Goal: Task Accomplishment & Management: Complete application form

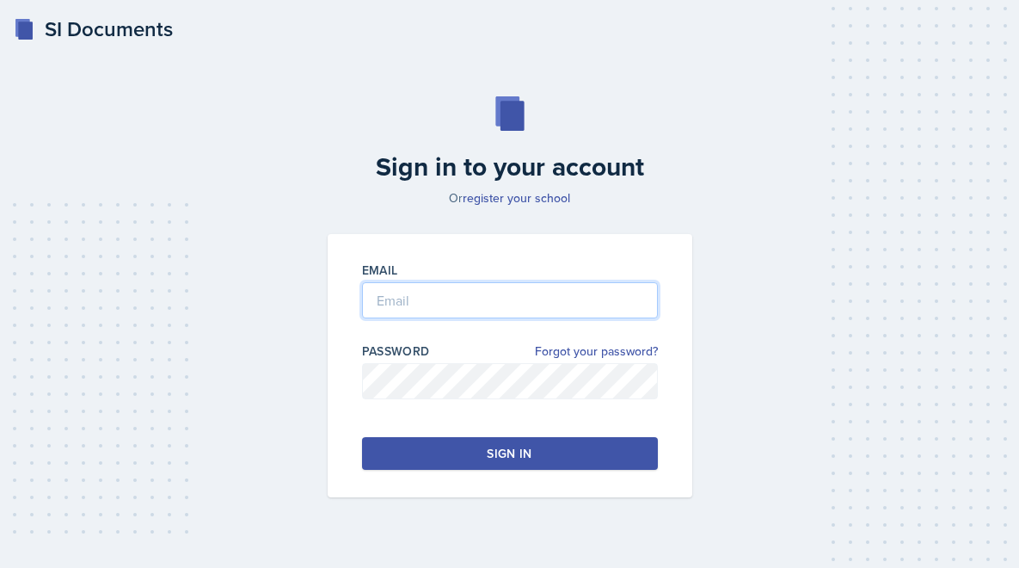
type input "[PERSON_NAME][EMAIL_ADDRESS][PERSON_NAME][DOMAIN_NAME]"
click at [504, 453] on div "Sign in" at bounding box center [509, 453] width 45 height 17
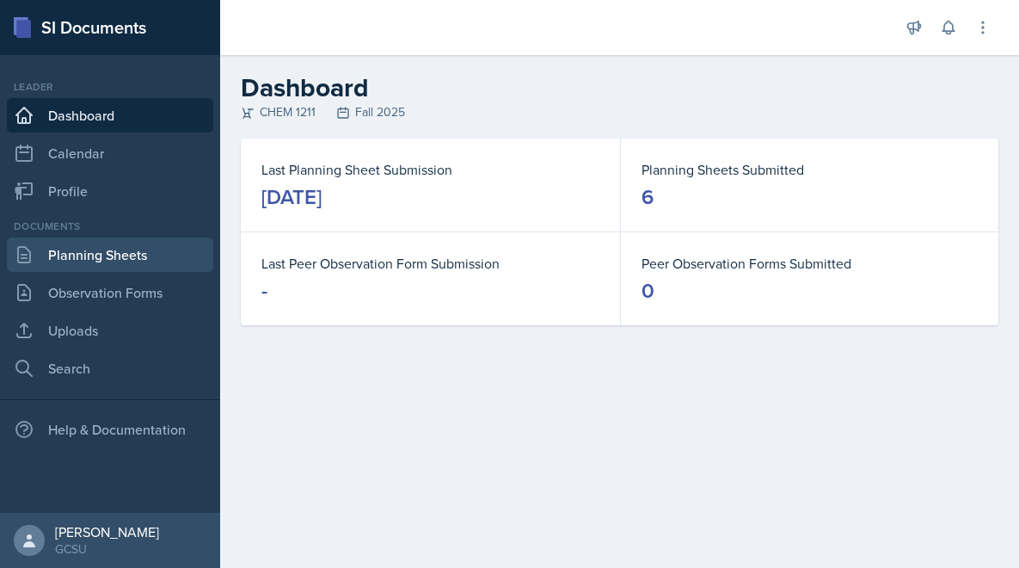
click at [146, 254] on link "Planning Sheets" at bounding box center [110, 254] width 206 height 34
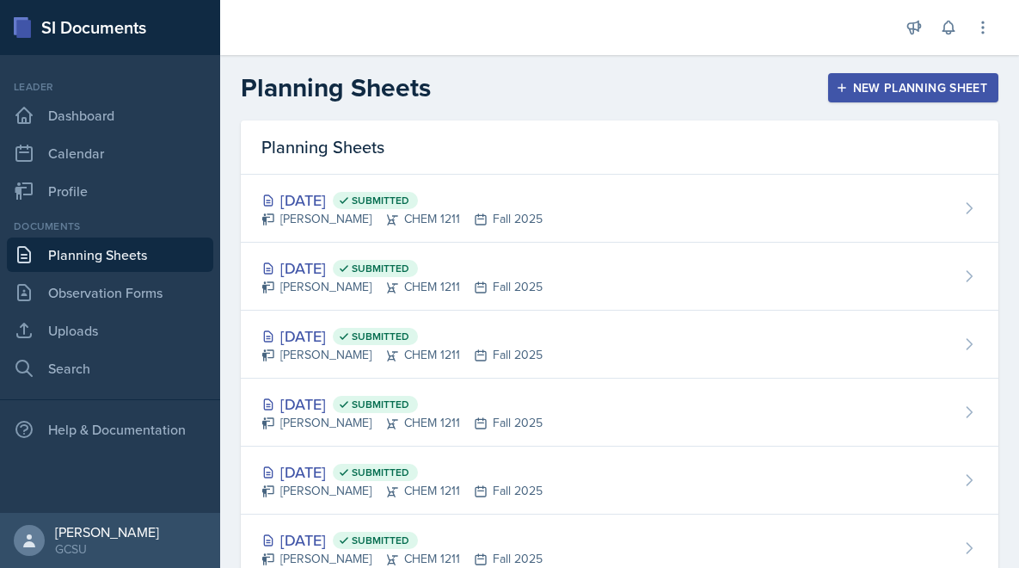
click at [899, 83] on div "New Planning Sheet" at bounding box center [913, 88] width 148 height 14
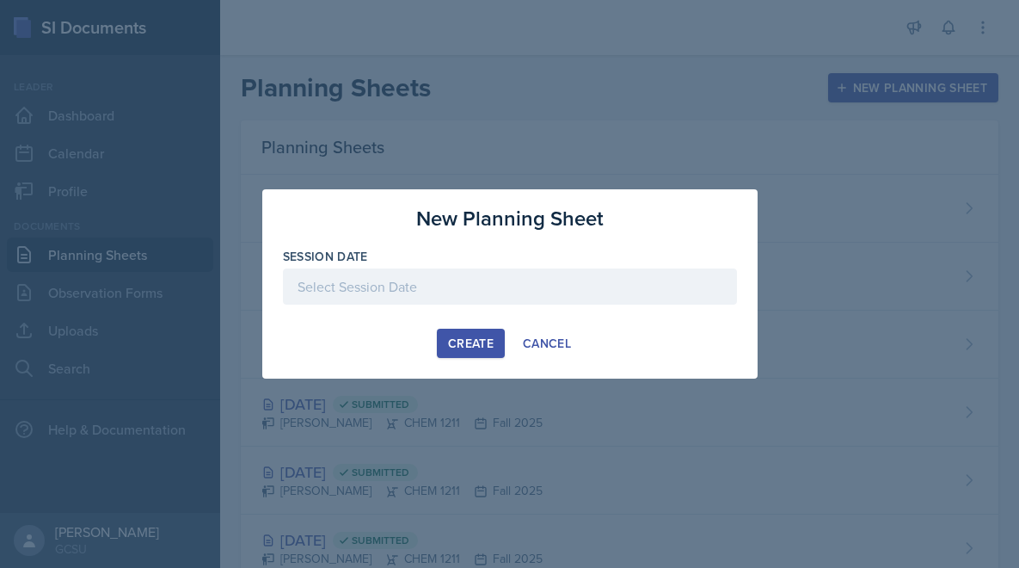
click at [488, 289] on div at bounding box center [510, 286] width 454 height 36
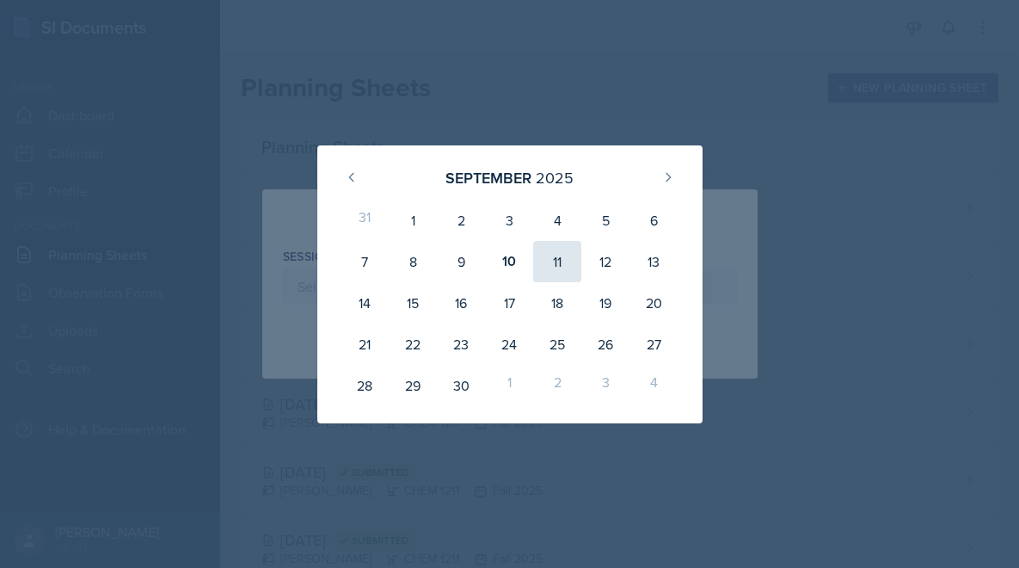
click at [556, 266] on div "11" at bounding box center [557, 261] width 48 height 41
type input "[DATE]"
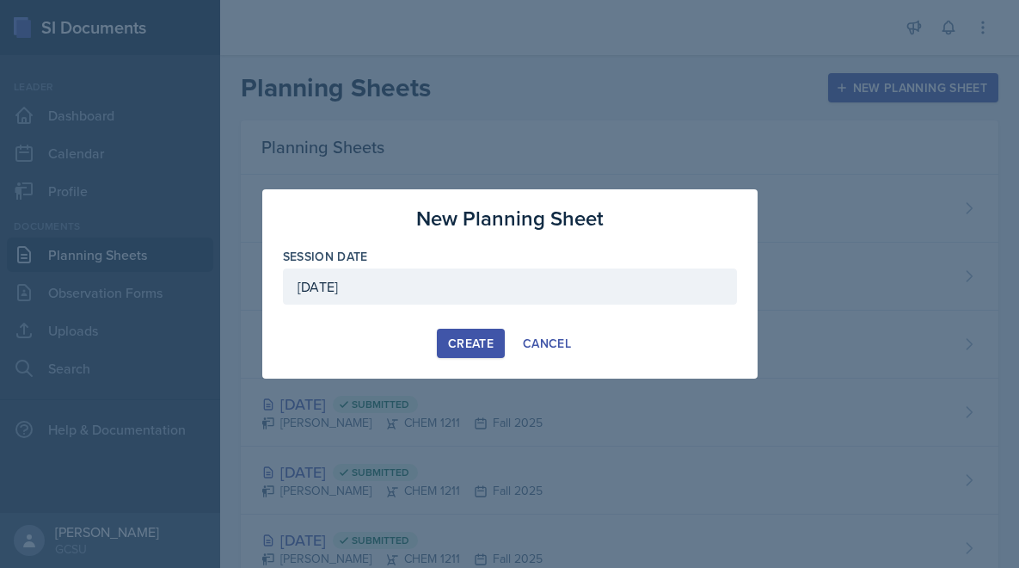
click at [469, 339] on div "Create" at bounding box center [471, 343] width 46 height 14
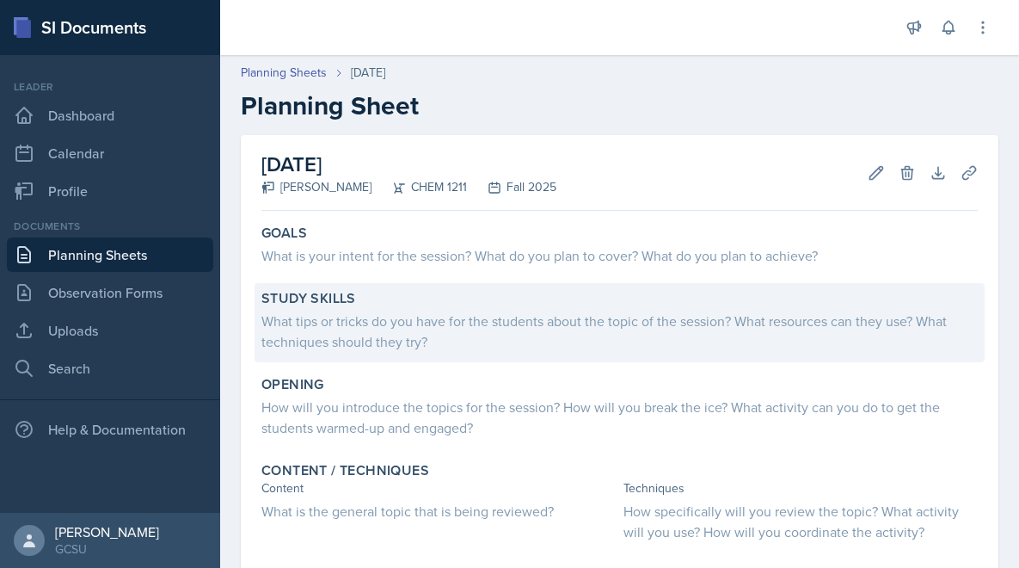
click at [453, 325] on div "What tips or tricks do you have for the students about the topic of the session…" at bounding box center [619, 331] width 716 height 41
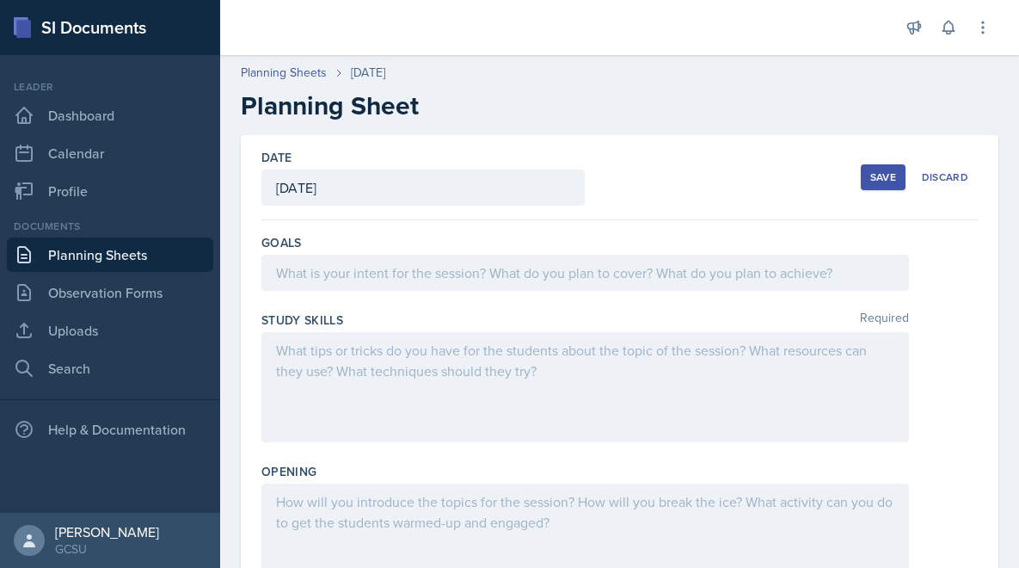
click at [437, 360] on div at bounding box center [585, 387] width 648 height 110
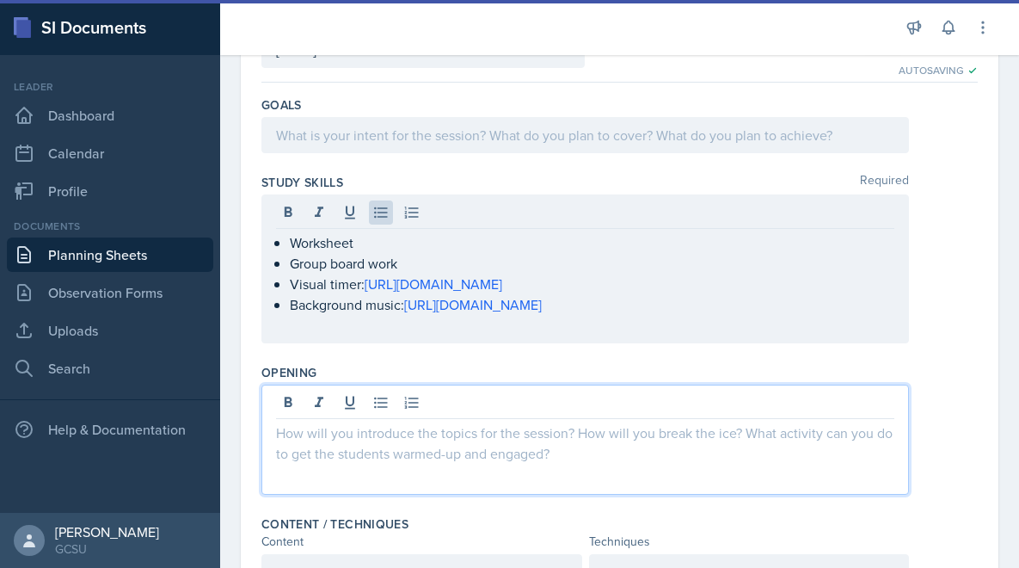
click at [323, 422] on p at bounding box center [585, 432] width 618 height 21
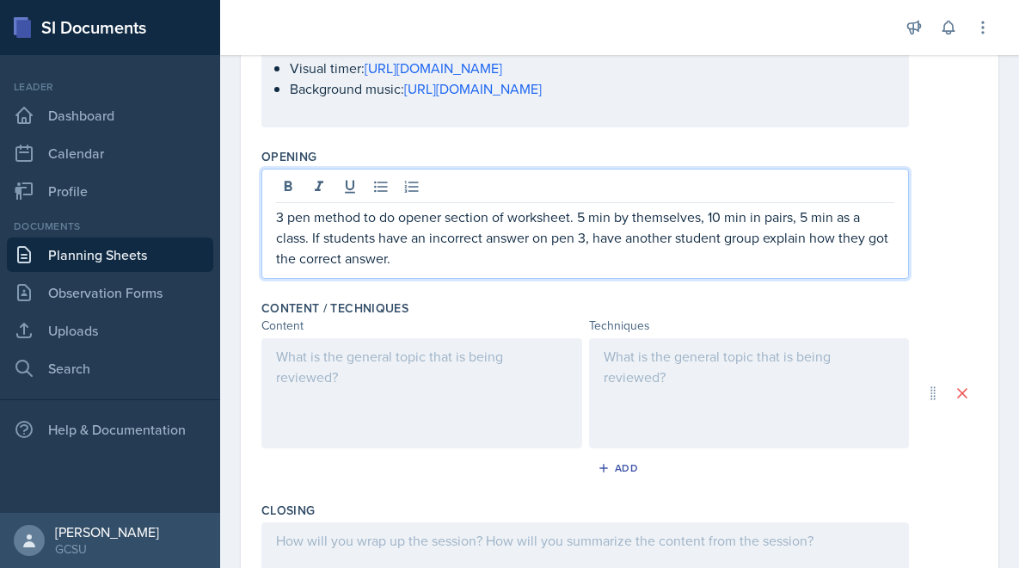
scroll to position [329, 0]
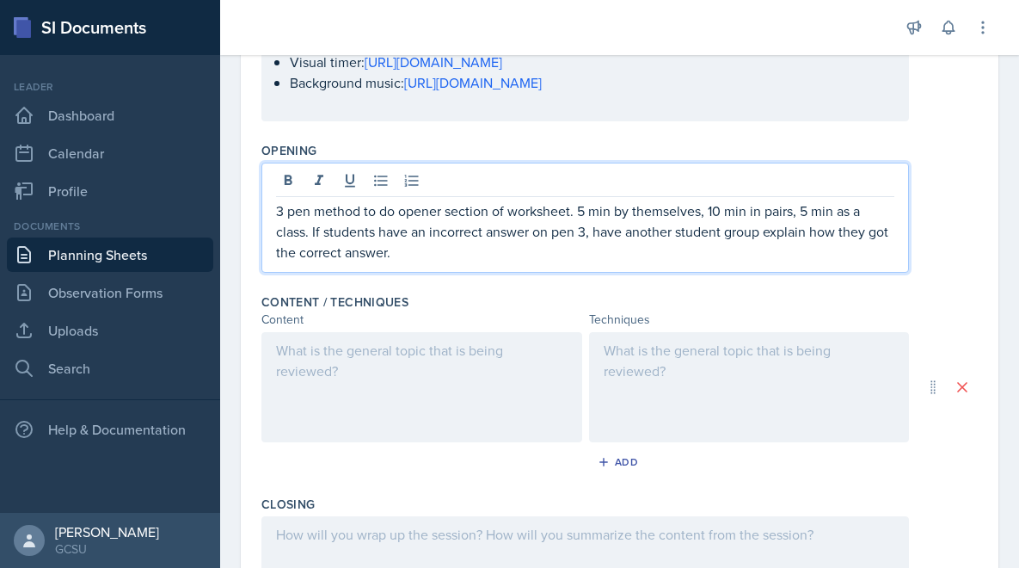
click at [622, 375] on div at bounding box center [749, 387] width 321 height 110
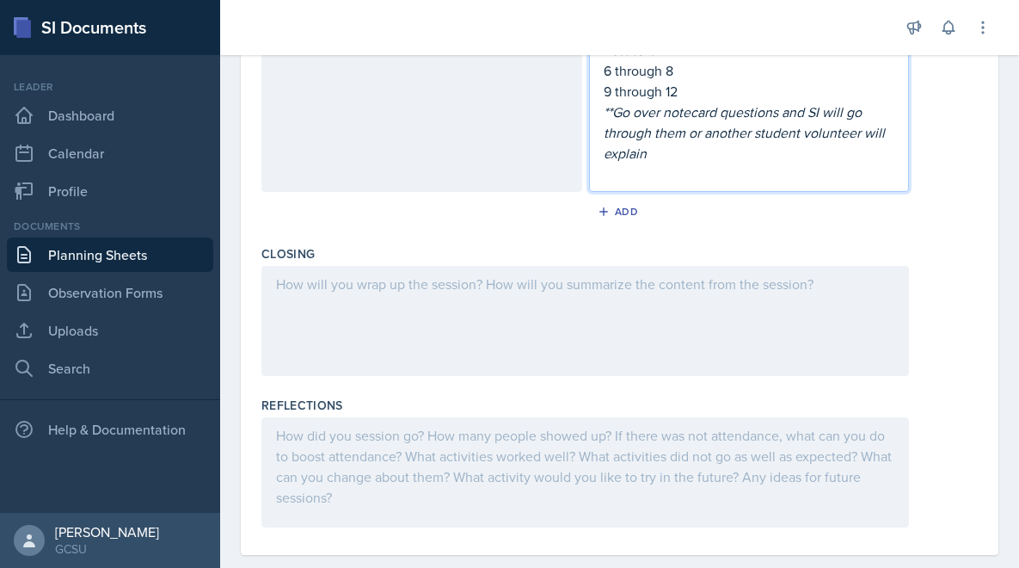
scroll to position [915, 0]
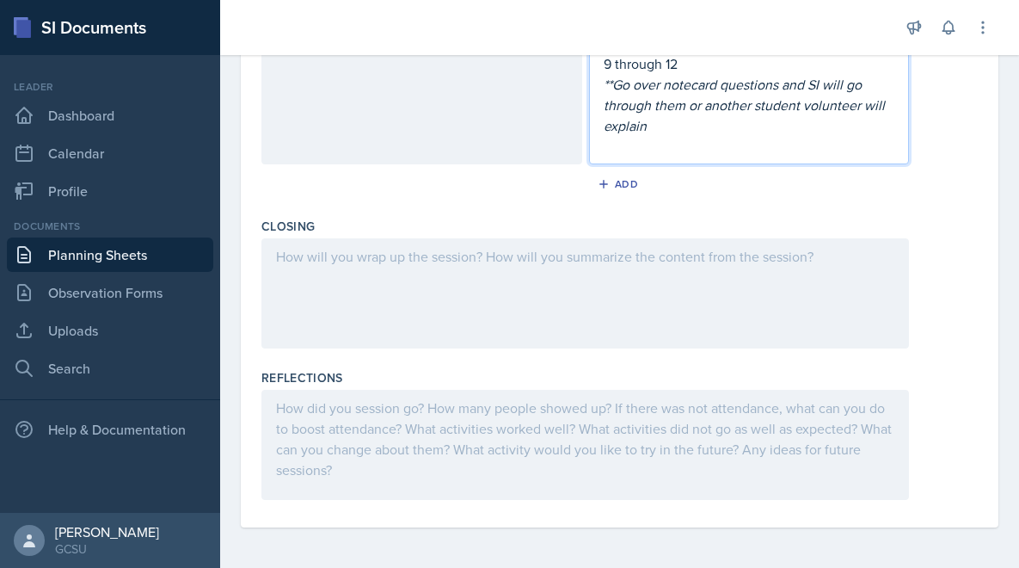
click at [524, 263] on div at bounding box center [585, 293] width 648 height 110
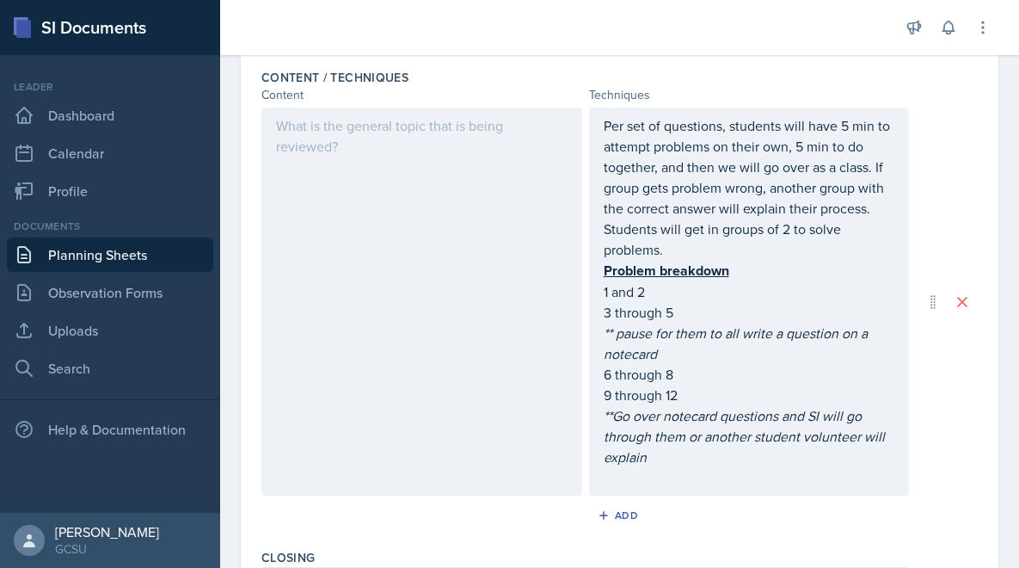
scroll to position [520, 0]
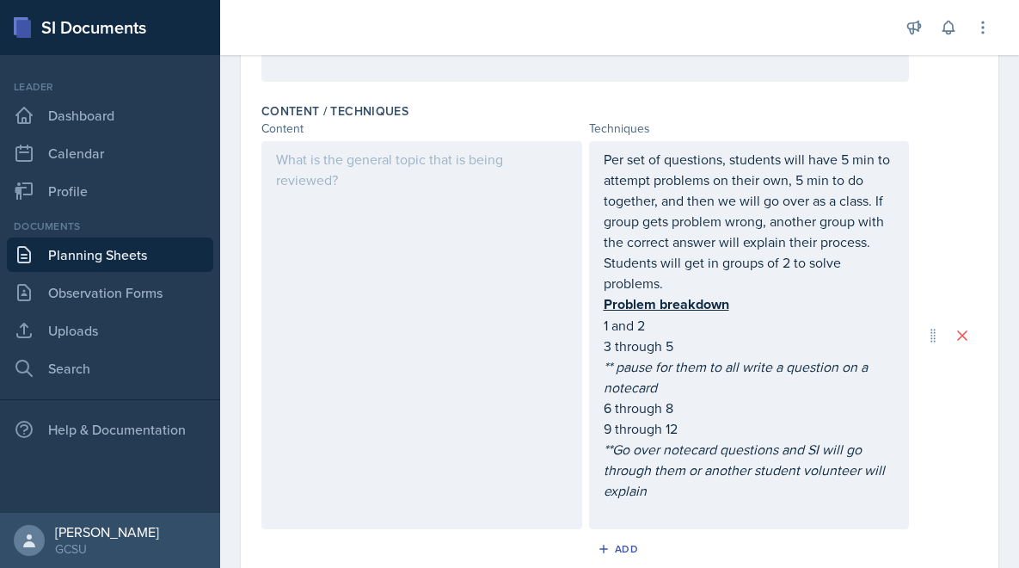
click at [763, 380] on p "** pause for them to all write a question on a notecard" at bounding box center [750, 376] width 292 height 41
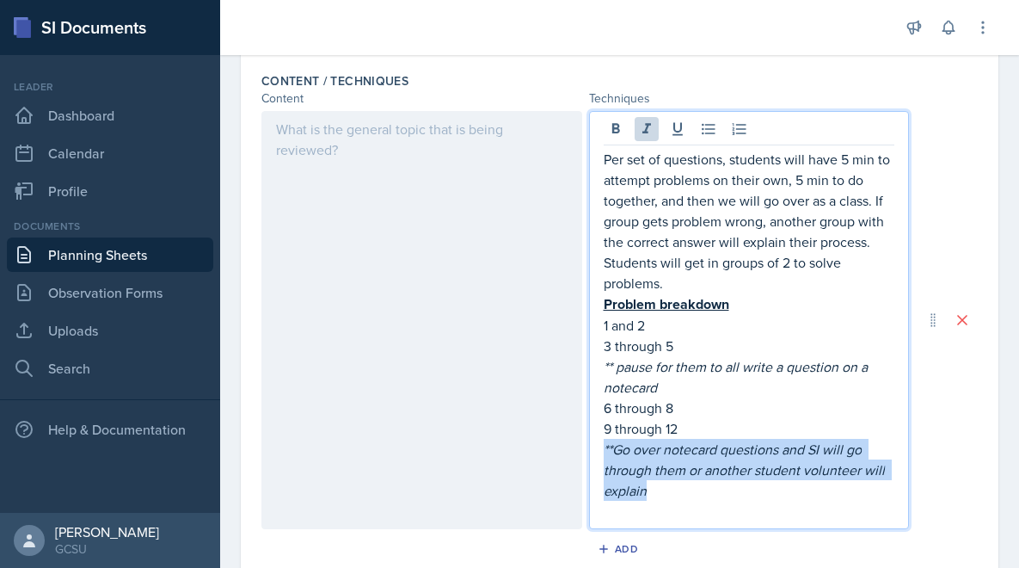
drag, startPoint x: 679, startPoint y: 483, endPoint x: 589, endPoint y: 446, distance: 96.8
click at [589, 446] on div "Per set of questions, students will have 5 min to attempt problems on their own…" at bounding box center [749, 320] width 321 height 418
copy em "**Go over notecard questions and SI will go through them or another student vol…"
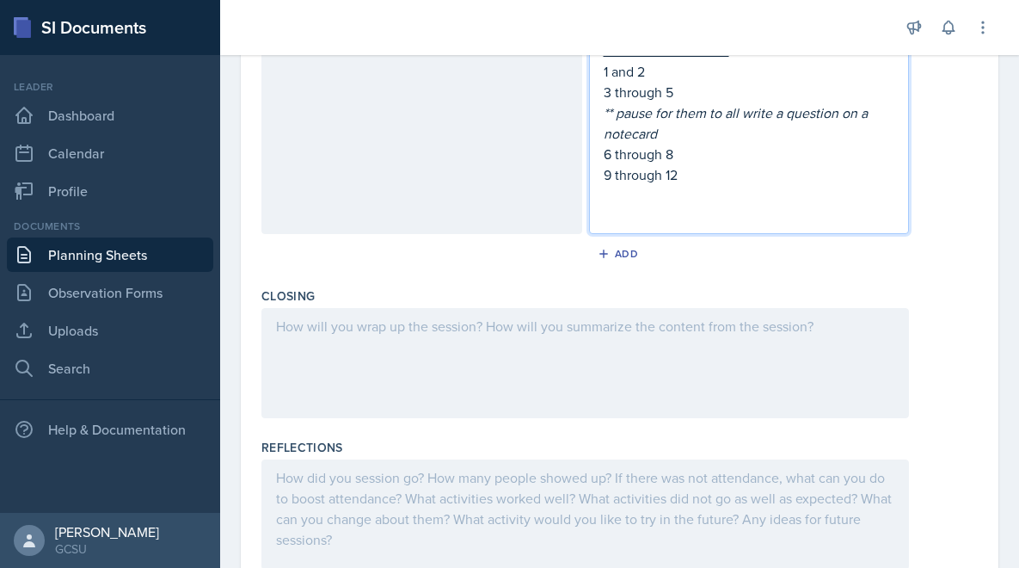
click at [517, 376] on div at bounding box center [585, 363] width 648 height 110
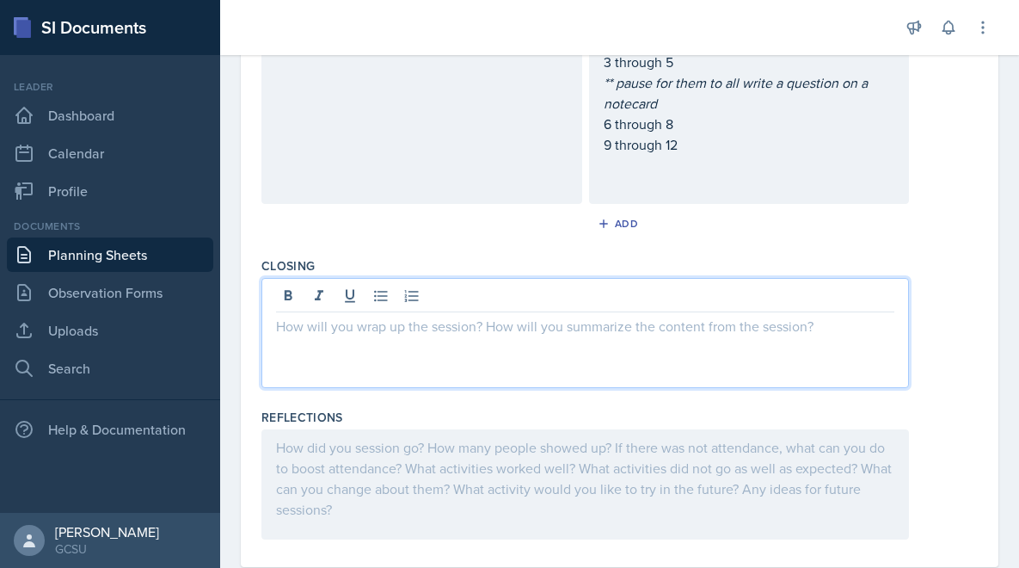
scroll to position [834, 0]
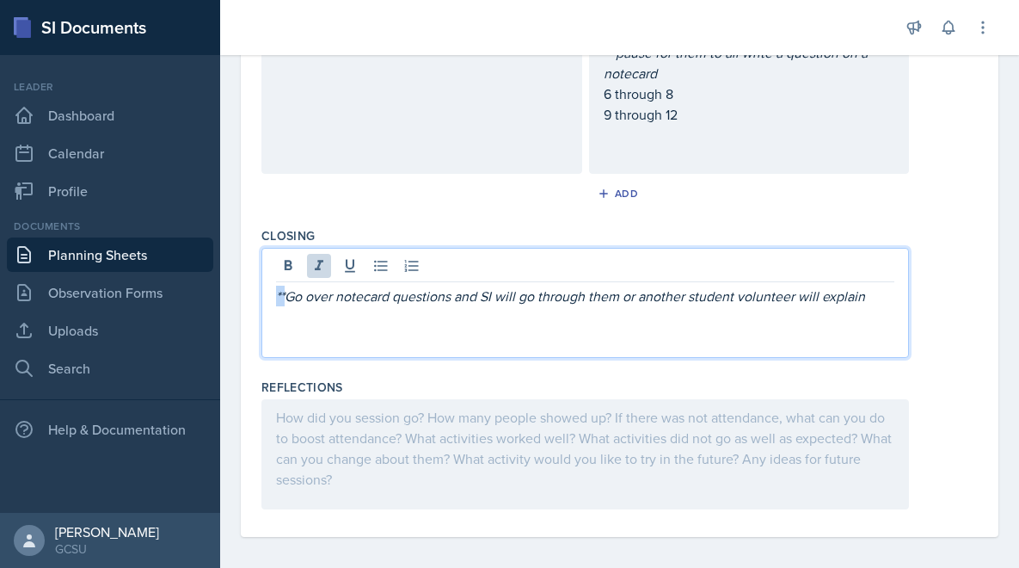
drag, startPoint x: 287, startPoint y: 301, endPoint x: 265, endPoint y: 301, distance: 22.4
click at [265, 301] on div "**Go over notecard questions and SI will go through them or another student vol…" at bounding box center [585, 303] width 648 height 110
click at [833, 295] on em "Go over notecard questions and SI will go through them or another student volun…" at bounding box center [566, 295] width 581 height 19
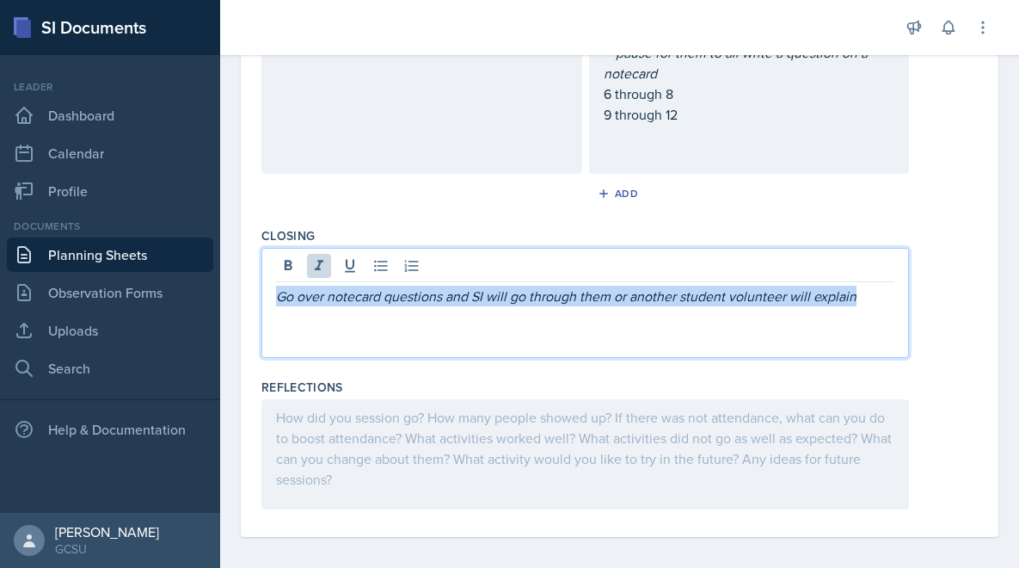
click at [833, 295] on em "Go over notecard questions and SI will go through them or another student volun…" at bounding box center [566, 295] width 581 height 19
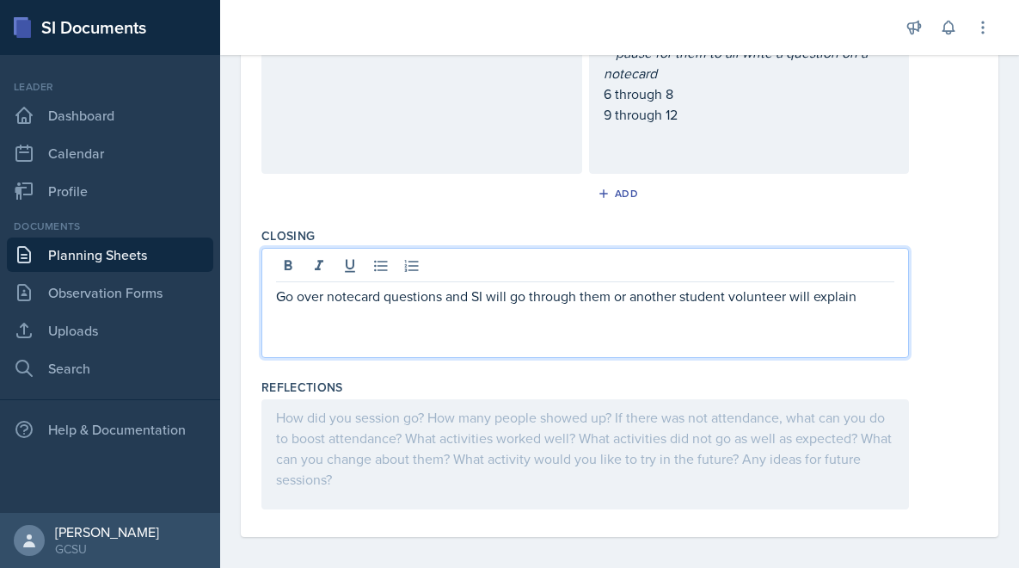
click at [772, 471] on div at bounding box center [585, 454] width 648 height 110
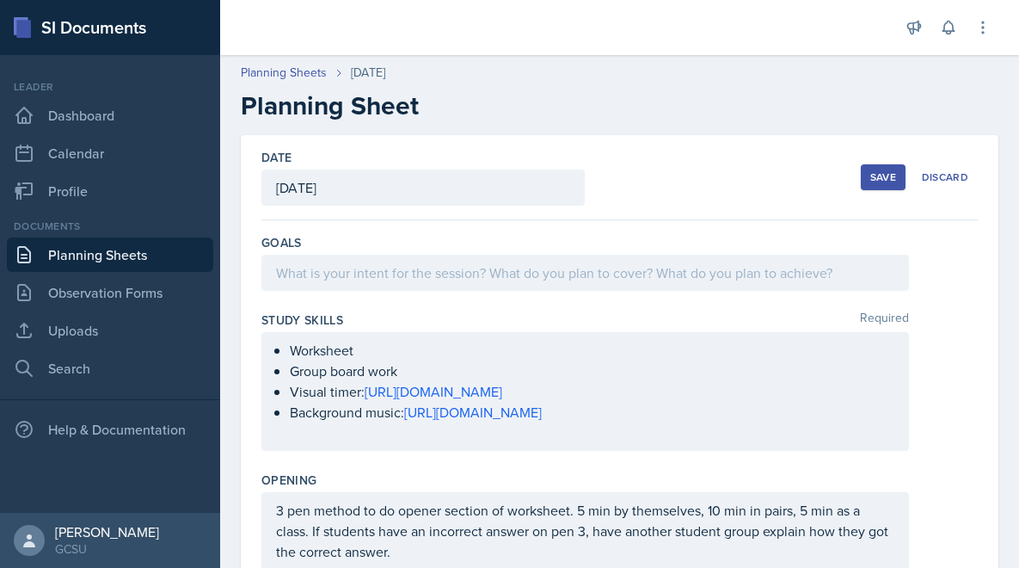
scroll to position [2, 0]
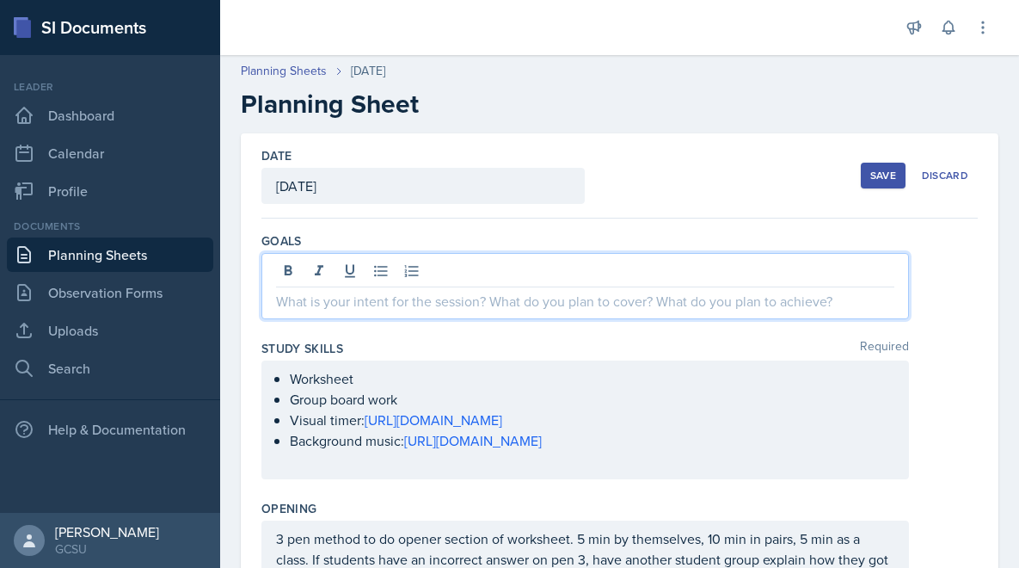
click at [728, 291] on p at bounding box center [585, 301] width 618 height 21
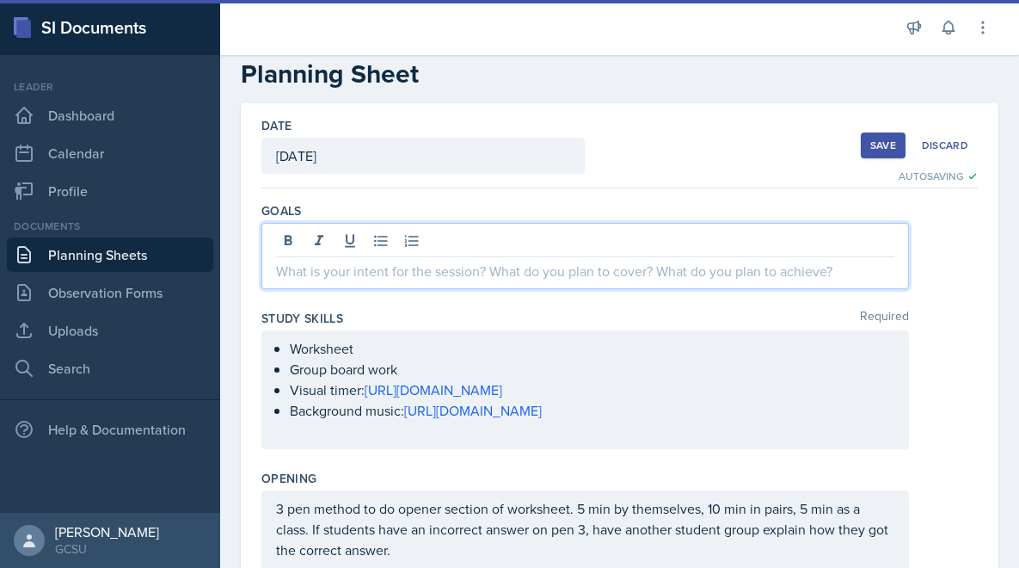
paste div
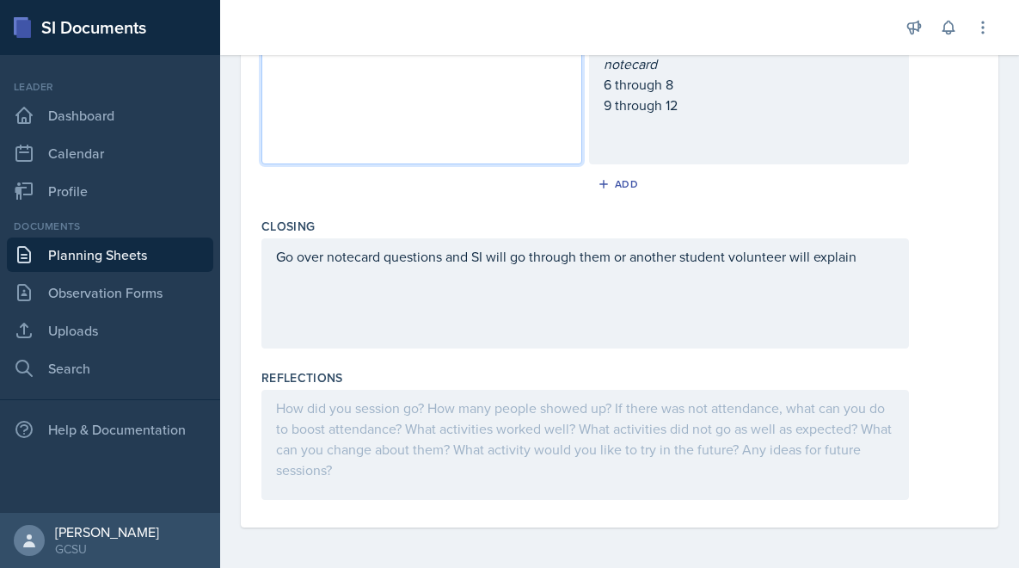
scroll to position [0, 0]
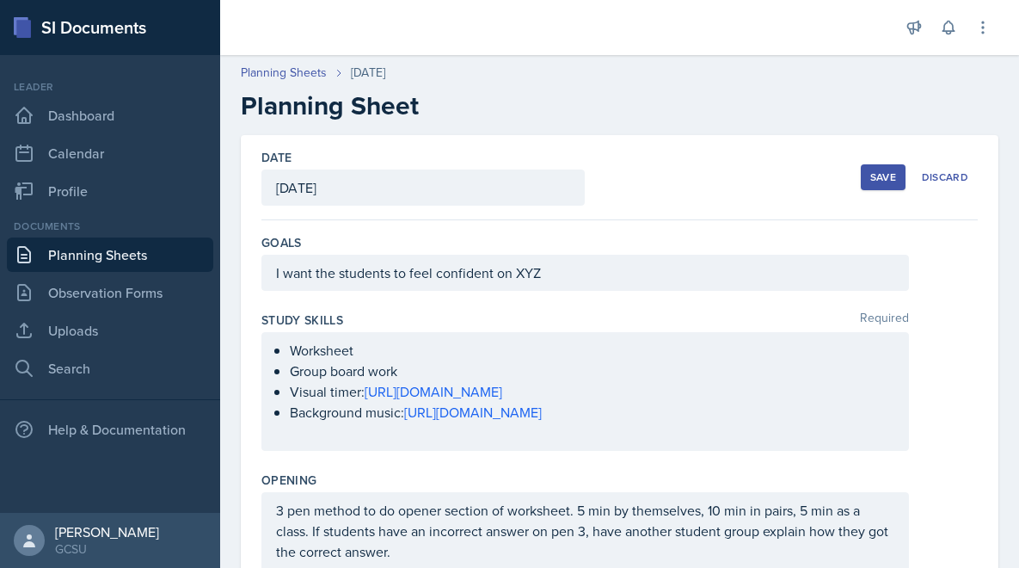
click at [881, 182] on div "Save" at bounding box center [883, 177] width 26 height 14
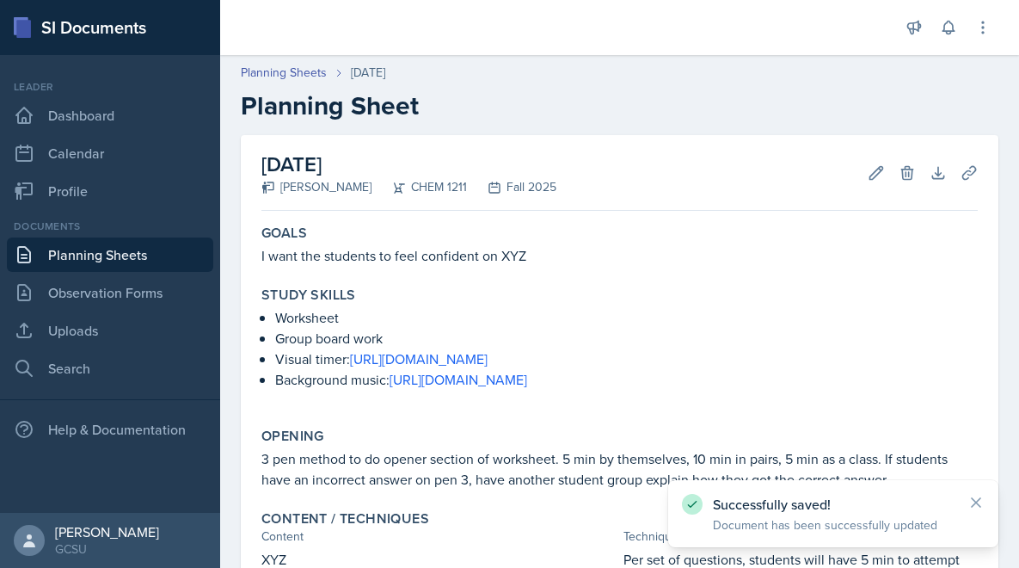
click at [122, 261] on link "Planning Sheets" at bounding box center [110, 254] width 206 height 34
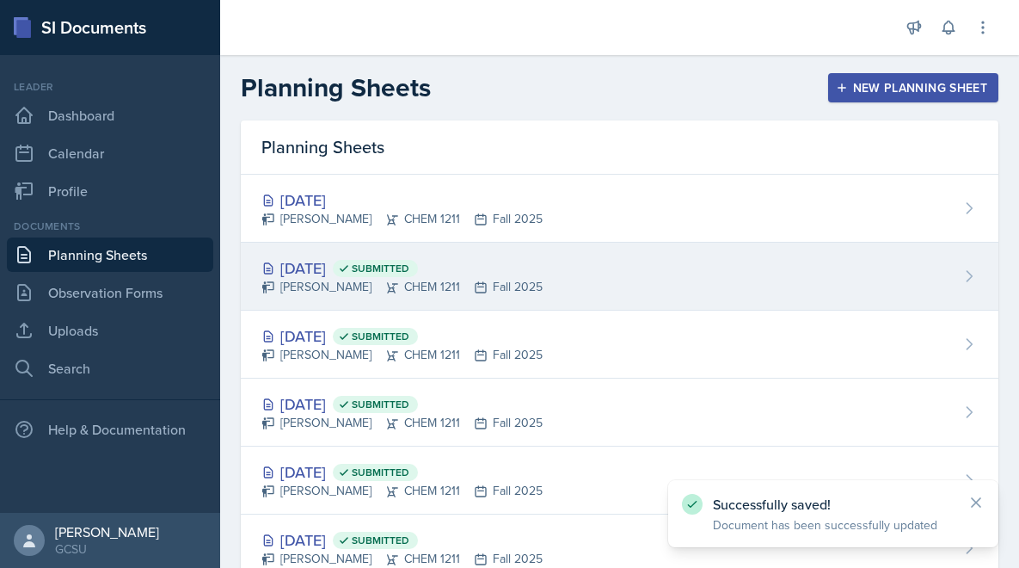
click at [411, 275] on span "Submitted" at bounding box center [375, 268] width 85 height 17
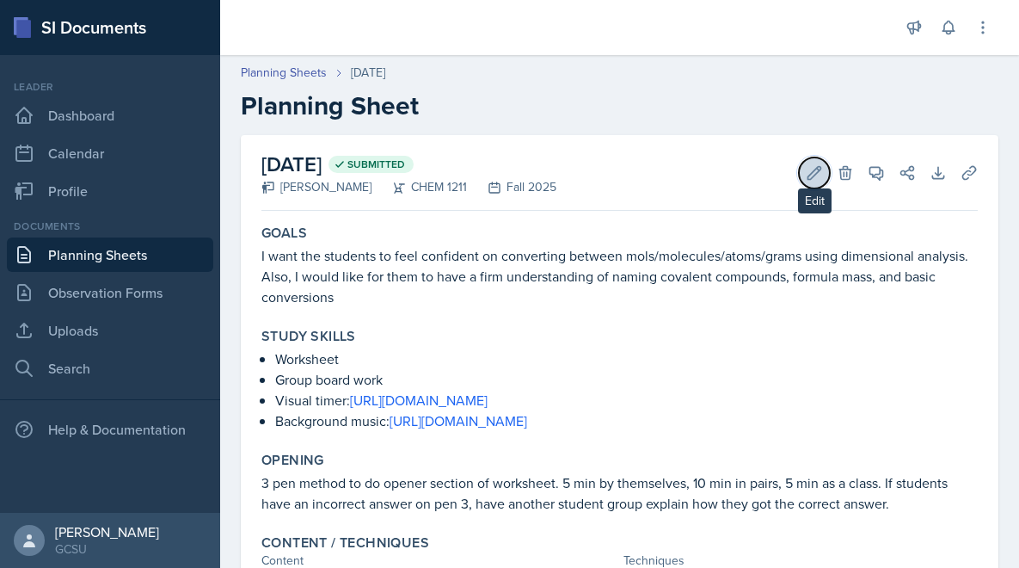
click at [807, 174] on icon at bounding box center [814, 172] width 17 height 17
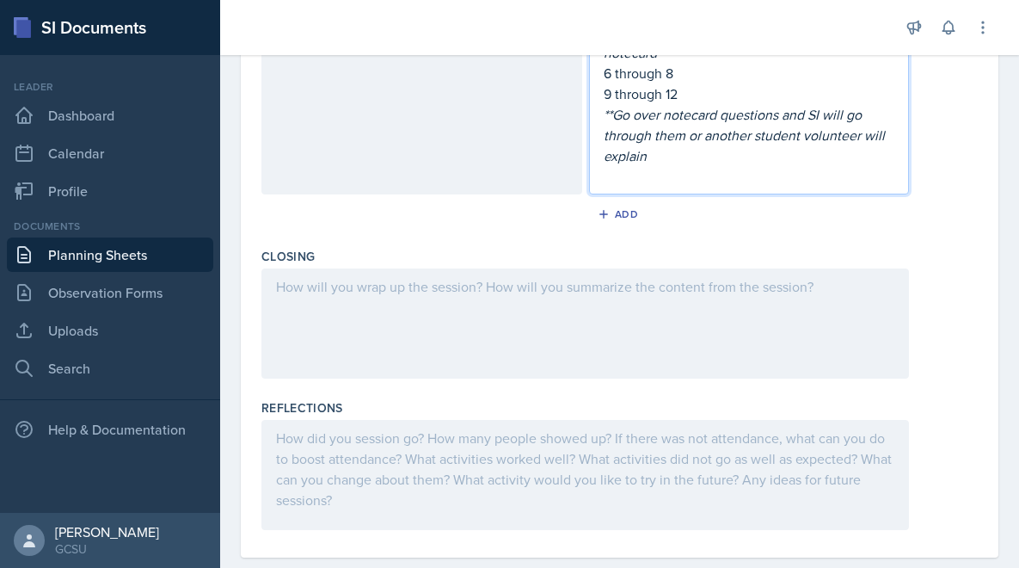
scroll to position [948, 0]
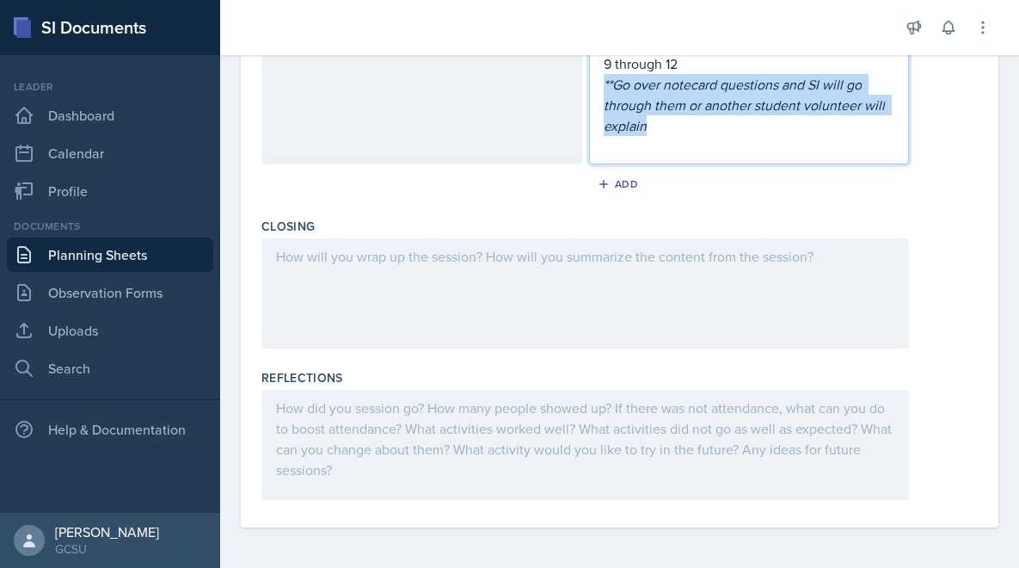
drag, startPoint x: 700, startPoint y: 114, endPoint x: 600, endPoint y: 82, distance: 105.0
copy em "**Go over notecard questions and SI will go through them or another student vol…"
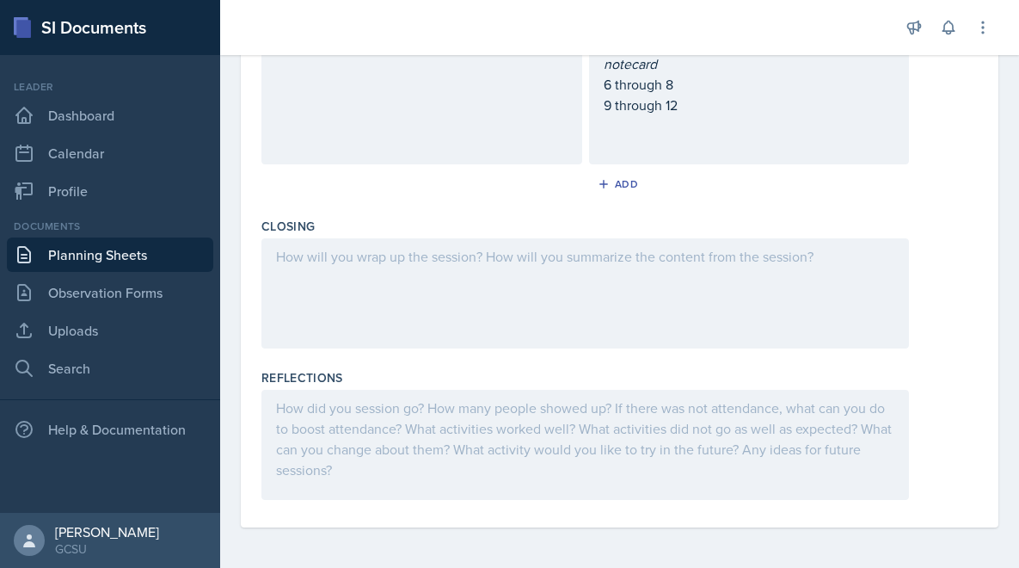
click at [526, 292] on div at bounding box center [585, 293] width 648 height 110
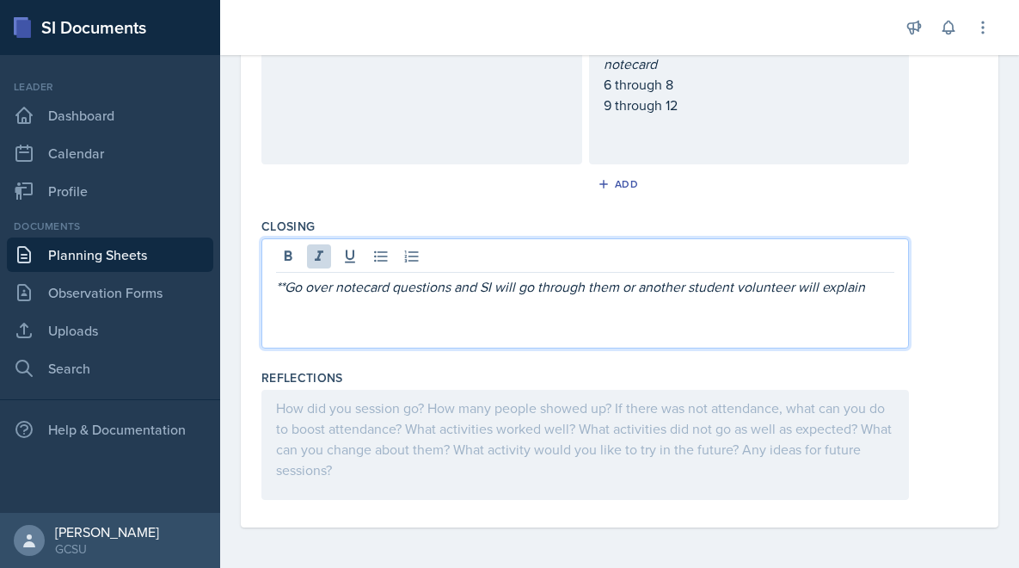
click at [509, 430] on div at bounding box center [585, 445] width 648 height 110
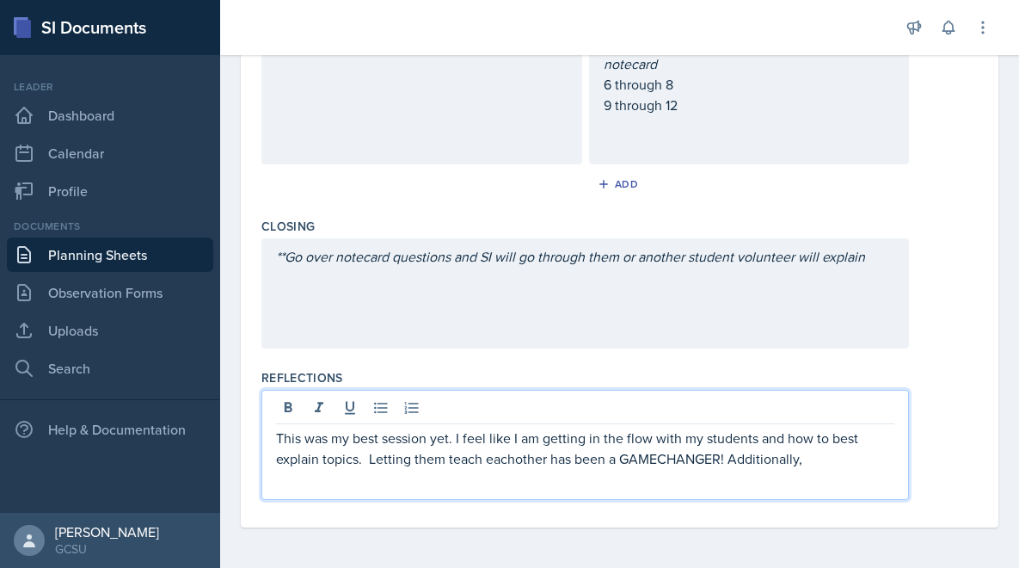
click at [513, 453] on p "This was my best session yet. I feel like I am getting in the flow with my stud…" at bounding box center [585, 447] width 618 height 41
click at [662, 456] on p "This was my best session yet. I feel like I am getting in the flow with my stud…" at bounding box center [585, 447] width 618 height 41
click at [825, 452] on p "This was my best session yet. I feel like I am getting in the flow with my stud…" at bounding box center [585, 447] width 618 height 41
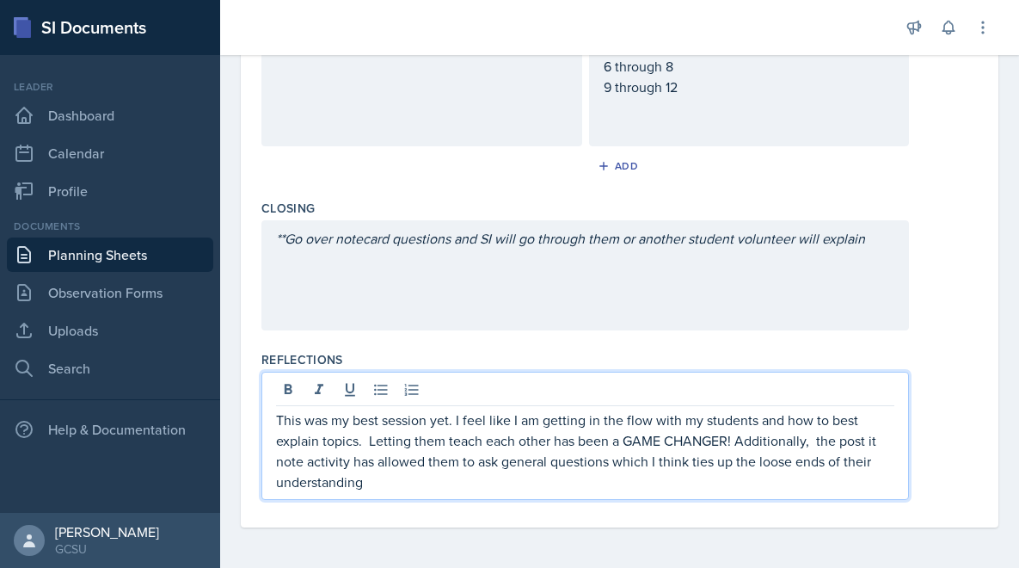
scroll to position [0, 0]
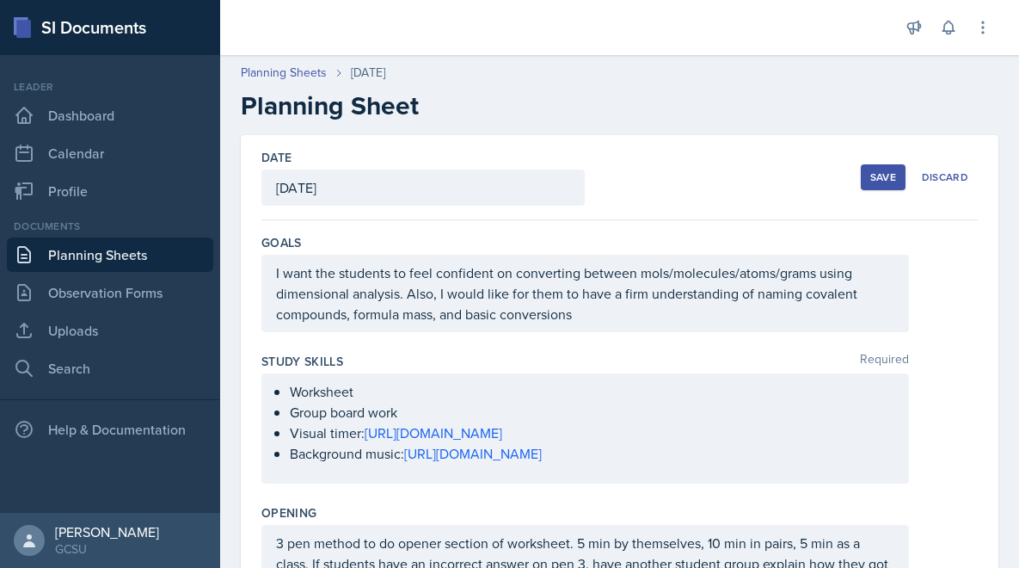
click at [874, 174] on div "Save" at bounding box center [883, 177] width 26 height 14
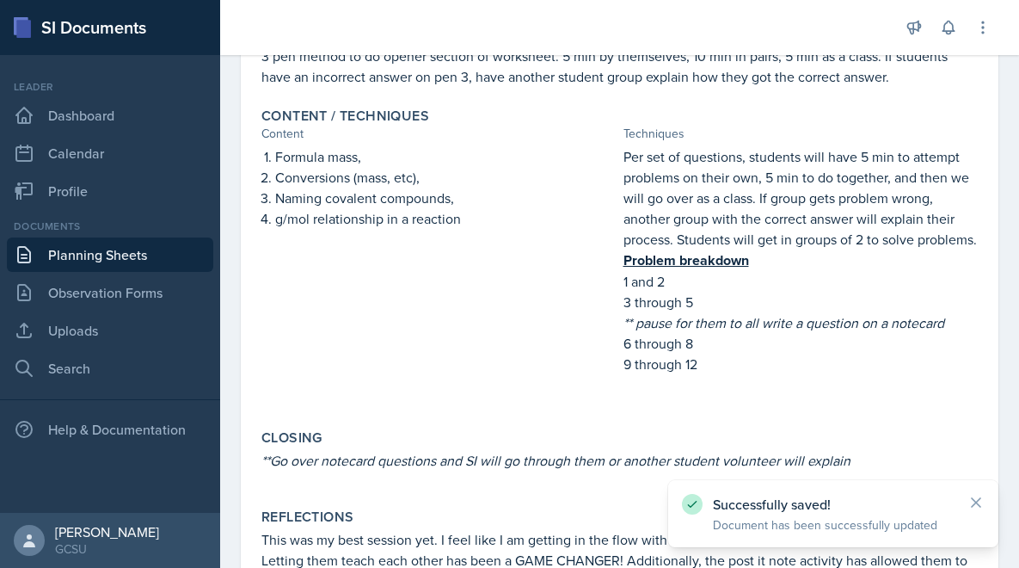
scroll to position [429, 0]
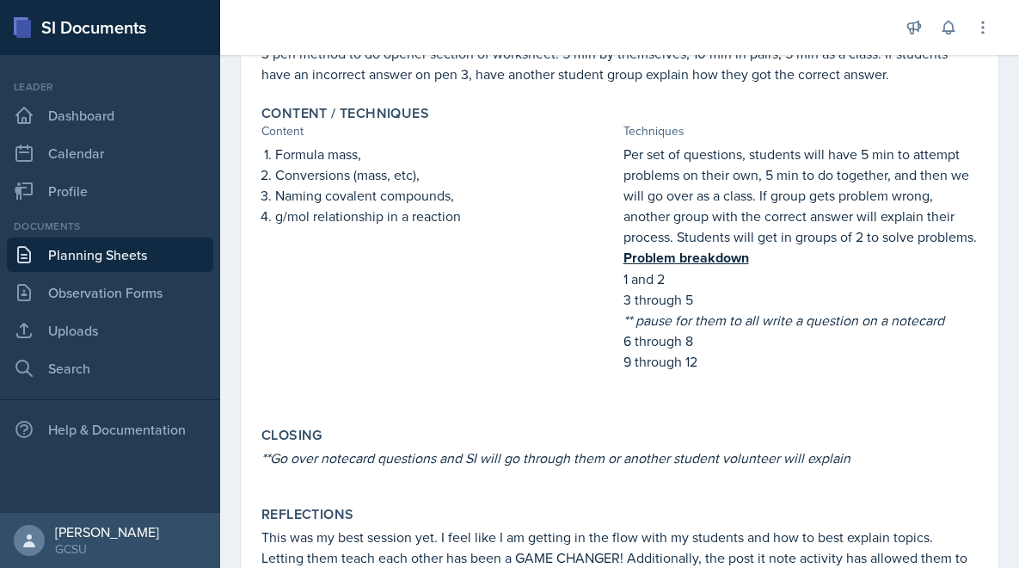
click at [114, 249] on link "Planning Sheets" at bounding box center [110, 254] width 206 height 34
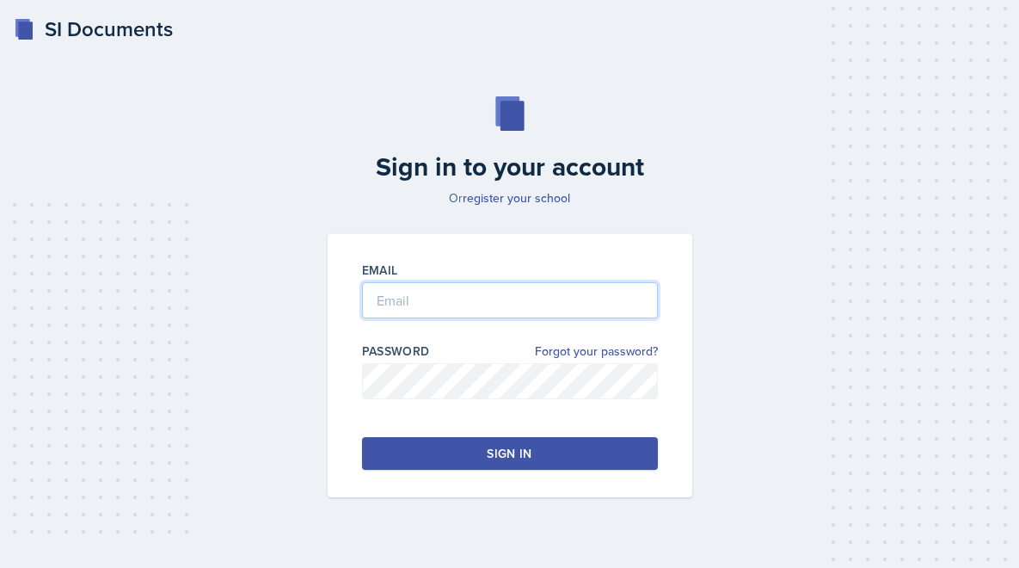
type input "[PERSON_NAME][EMAIL_ADDRESS][PERSON_NAME][DOMAIN_NAME]"
click at [374, 446] on button "Sign in" at bounding box center [510, 453] width 296 height 33
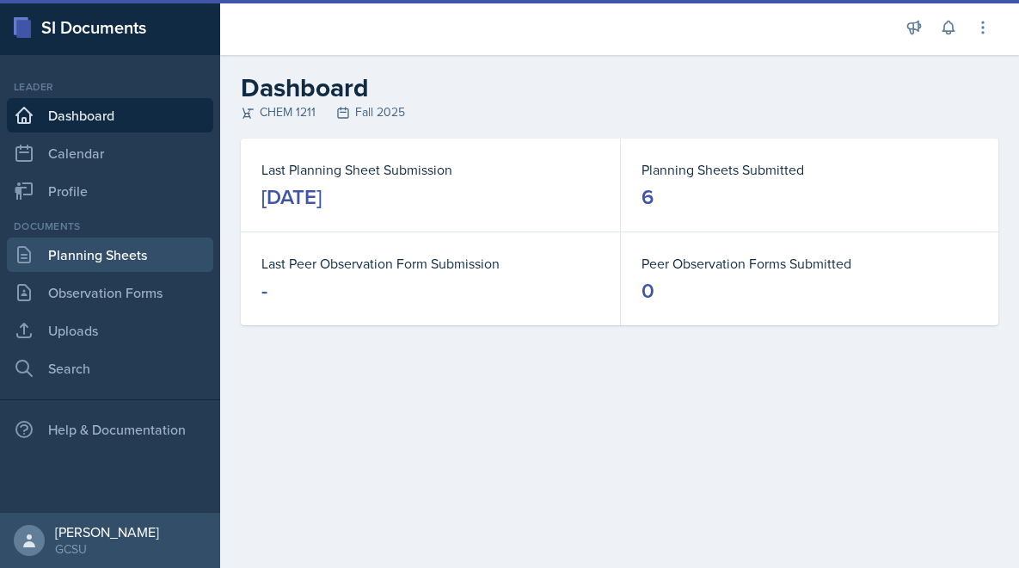
click at [101, 255] on link "Planning Sheets" at bounding box center [110, 254] width 206 height 34
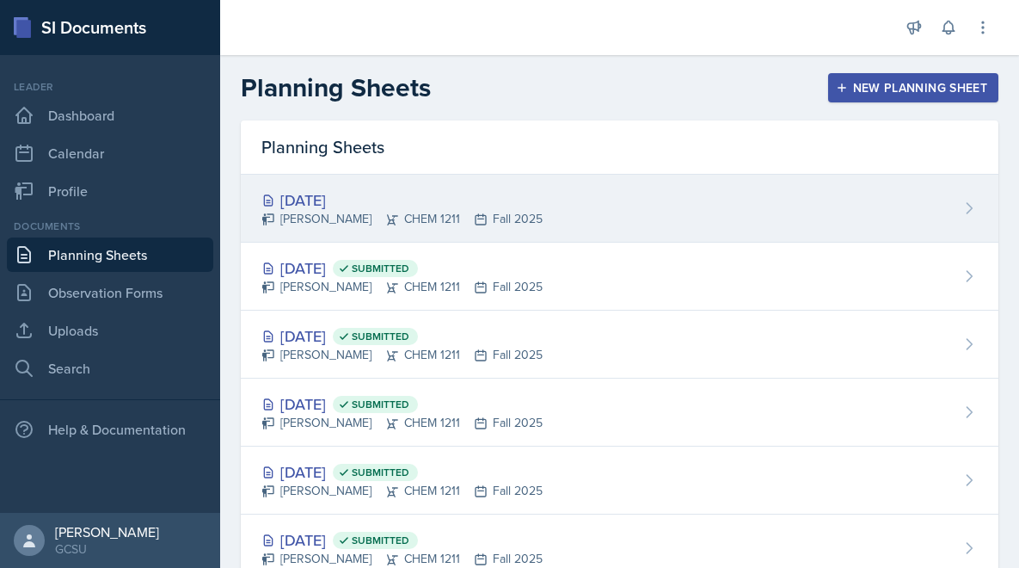
click at [689, 203] on div "[DATE] [PERSON_NAME] CHEM 1211 Fall 2025" at bounding box center [620, 209] width 758 height 68
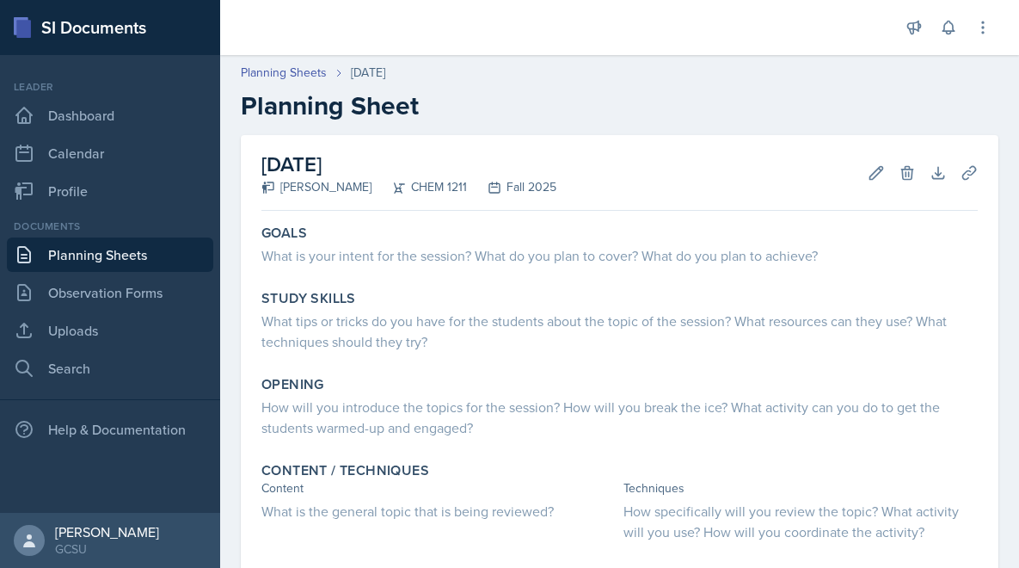
click at [107, 248] on link "Planning Sheets" at bounding box center [110, 254] width 206 height 34
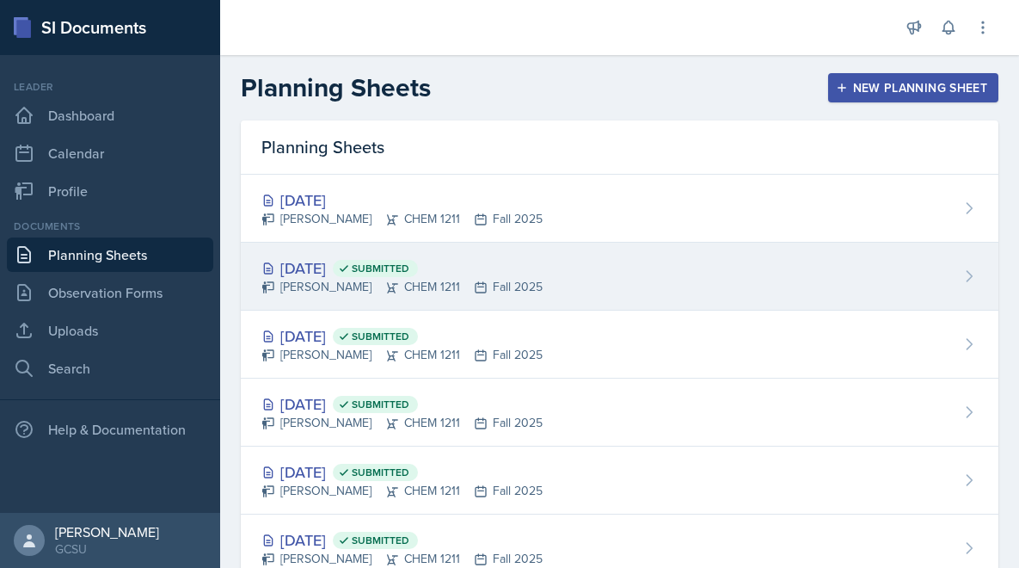
click at [354, 258] on div "[DATE] Submitted" at bounding box center [401, 267] width 281 height 23
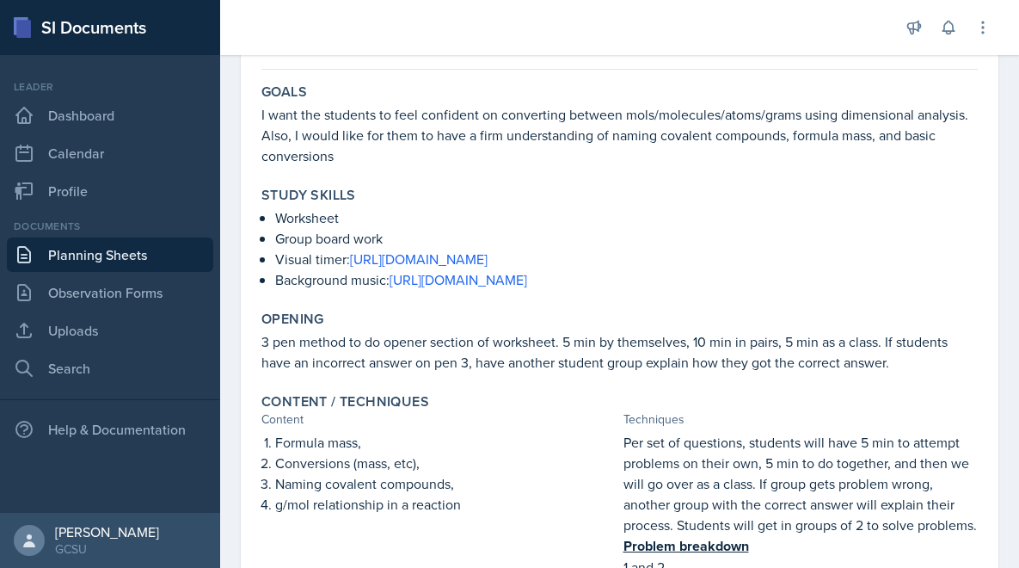
scroll to position [145, 0]
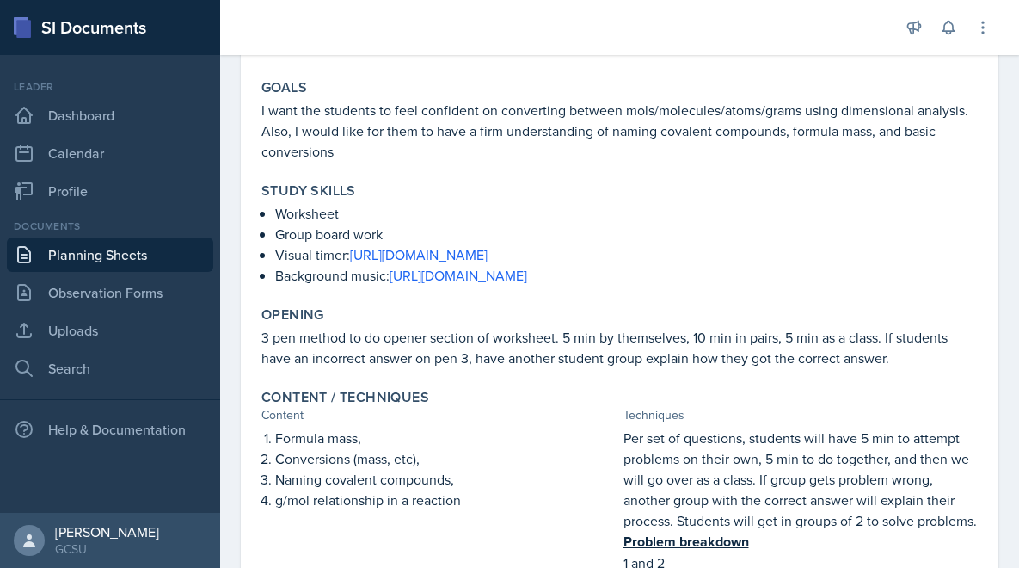
drag, startPoint x: 733, startPoint y: 271, endPoint x: 263, endPoint y: 218, distance: 472.5
click at [275, 218] on ul "Worksheet Group board work Visual timer: [URL][DOMAIN_NAME] Background music: […" at bounding box center [626, 244] width 703 height 83
copy ul "Worksheet Group board work Visual timer: [URL][DOMAIN_NAME] Background music: […"
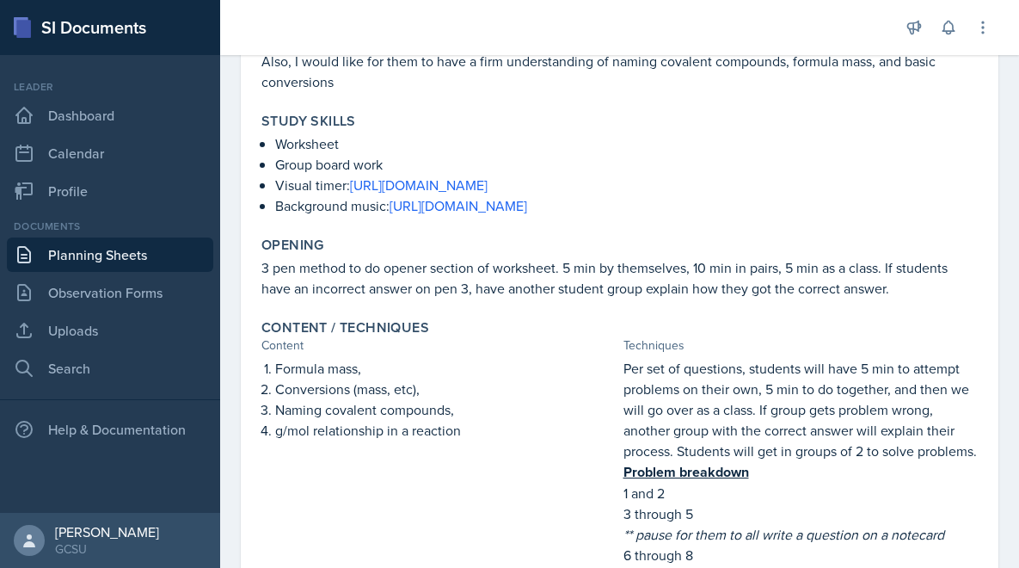
scroll to position [221, 0]
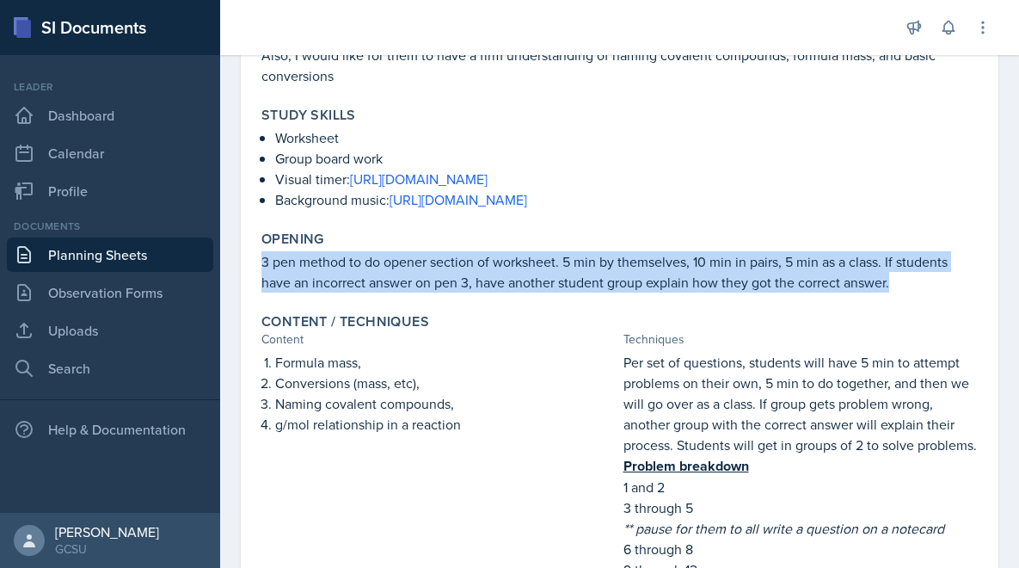
drag, startPoint x: 262, startPoint y: 255, endPoint x: 974, endPoint y: 293, distance: 712.3
click at [974, 293] on div "Opening 3 pen method to do opener section of worksheet. 5 min by themselves, 10…" at bounding box center [620, 262] width 730 height 76
copy p "3 pen method to do opener section of worksheet. 5 min by themselves, 10 min in …"
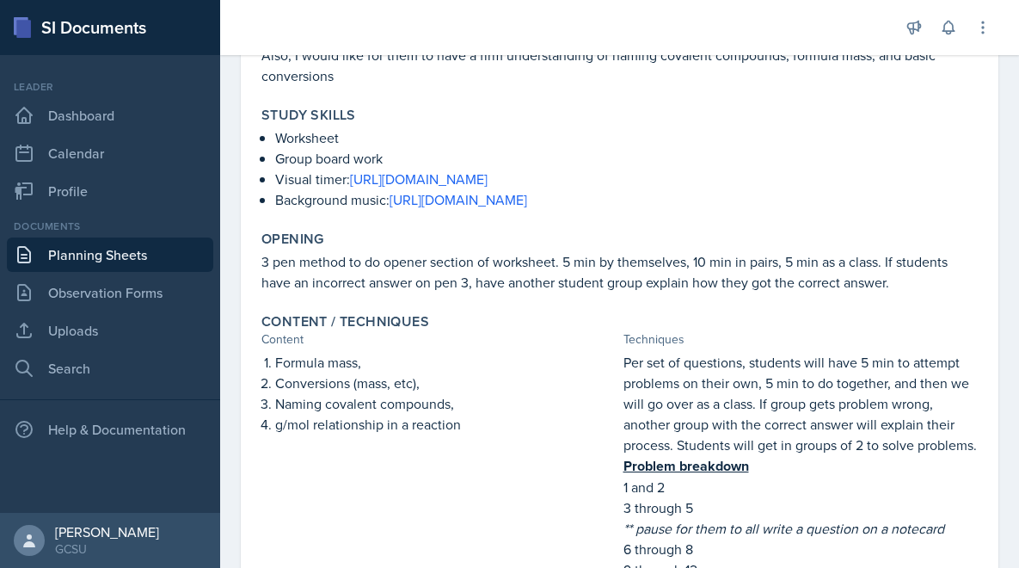
click at [330, 373] on p "Conversions (mass, etc)," at bounding box center [445, 382] width 341 height 21
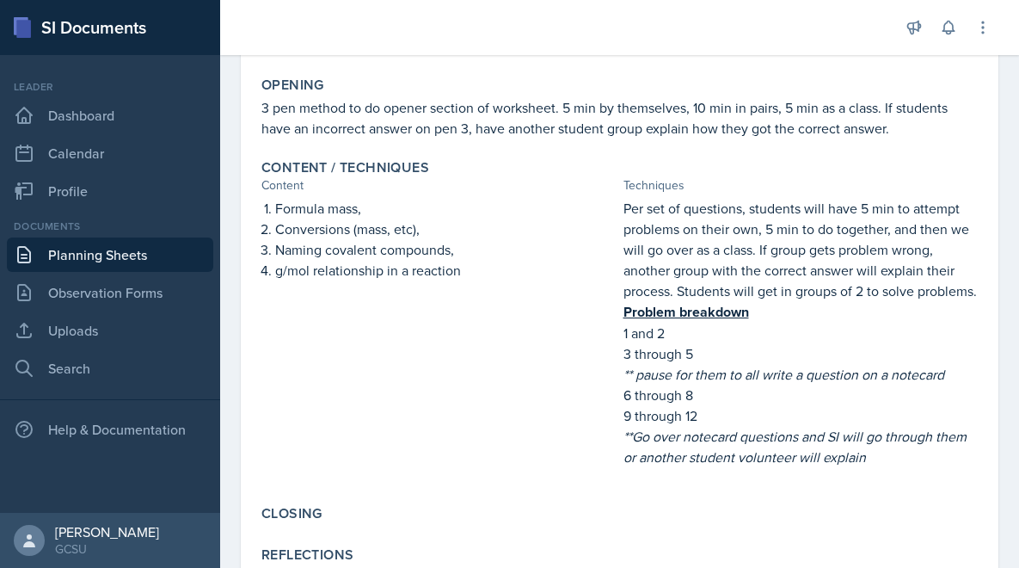
scroll to position [380, 0]
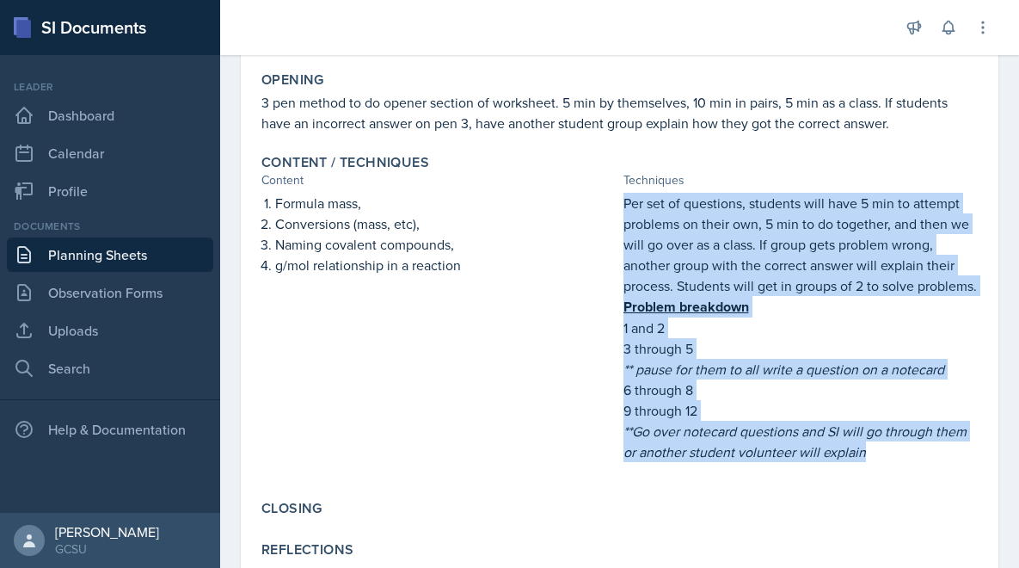
drag, startPoint x: 625, startPoint y: 202, endPoint x: 896, endPoint y: 476, distance: 385.0
click at [896, 476] on div "Per set of questions, students will have 5 min to attempt problems on their own…" at bounding box center [801, 336] width 355 height 286
copy div "Per set of questions, students will have 5 min to attempt problems on their own…"
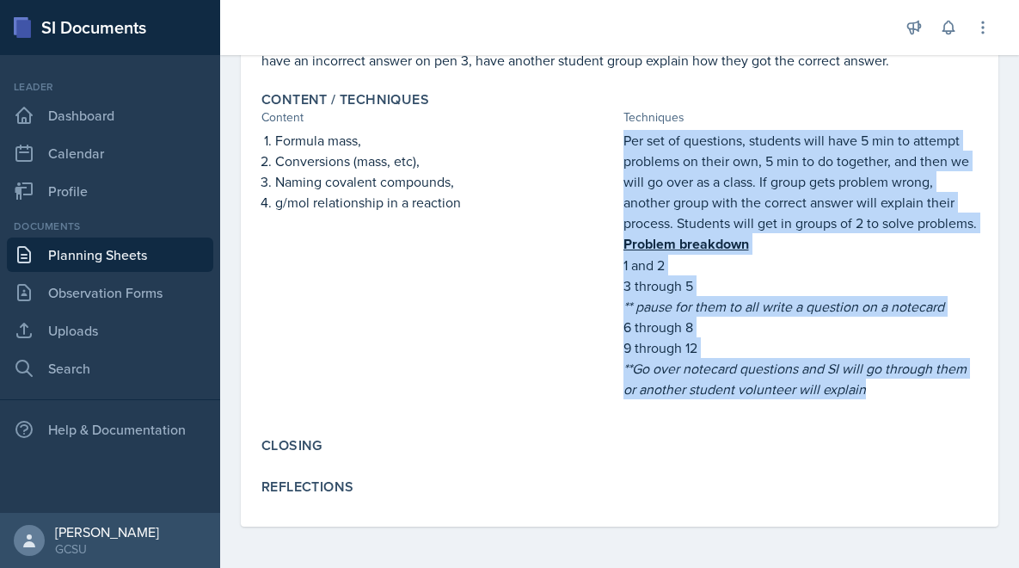
scroll to position [0, 0]
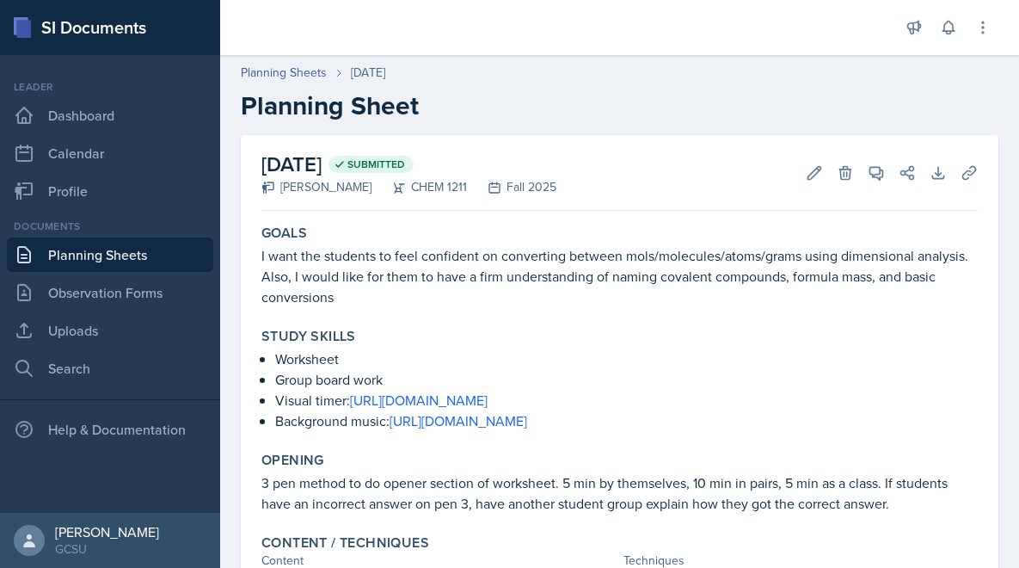
click at [292, 275] on p "I want the students to feel confident on converting between mols/molecules/atom…" at bounding box center [619, 276] width 716 height 62
click at [340, 302] on p "I want the students to feel confident on converting between mols/molecules/atom…" at bounding box center [619, 276] width 716 height 62
drag, startPoint x: 480, startPoint y: 251, endPoint x: 327, endPoint y: 247, distance: 153.2
click at [327, 247] on p "I want the students to feel confident on converting between mols/molecules/atom…" at bounding box center [619, 276] width 716 height 62
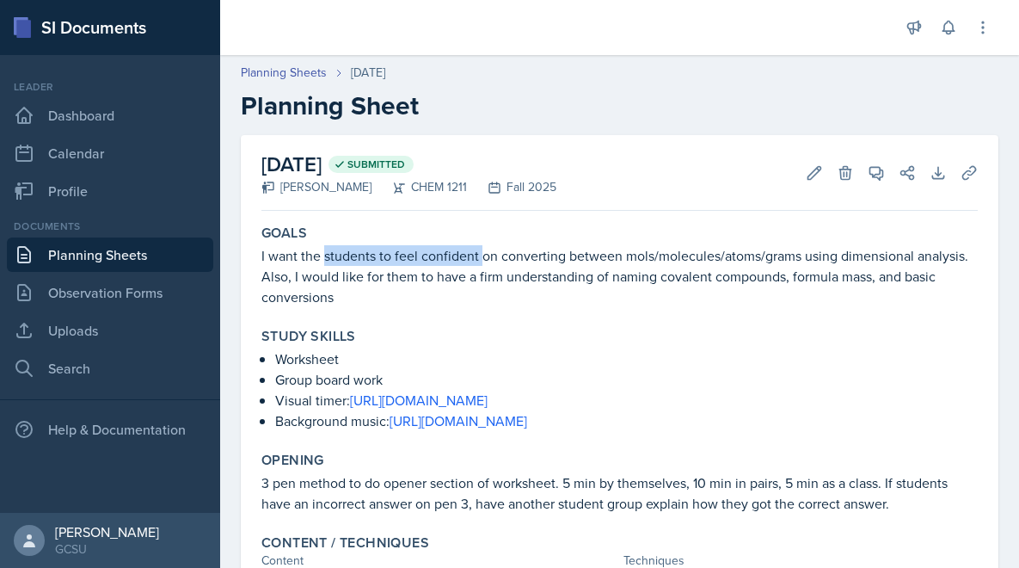
click at [327, 247] on p "I want the students to feel confident on converting between mols/molecules/atom…" at bounding box center [619, 276] width 716 height 62
drag, startPoint x: 495, startPoint y: 259, endPoint x: 231, endPoint y: 260, distance: 263.2
click at [231, 261] on div "[DATE] Submitted [PERSON_NAME] CHEM 1211 Fall 2025 Edit Delete View Comments Co…" at bounding box center [619, 573] width 799 height 876
copy p "I want the students to feel confident on"
